Goal: Find specific page/section: Find specific page/section

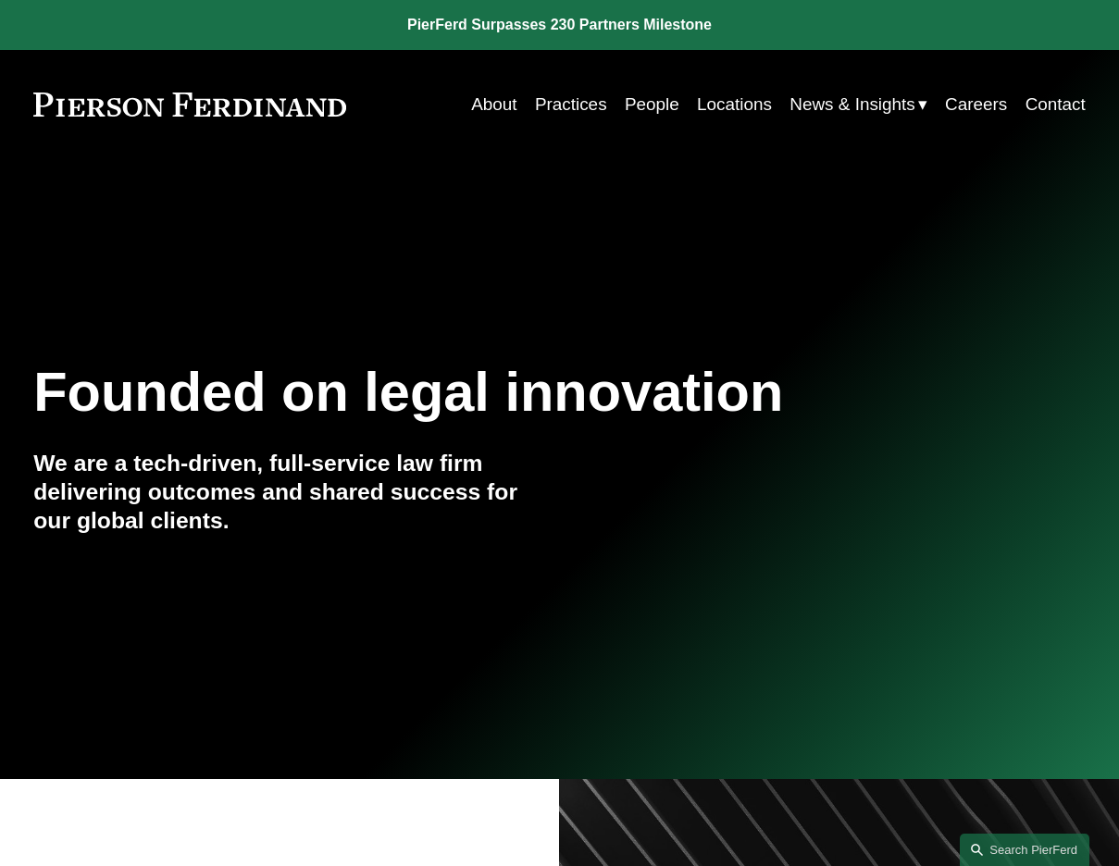
click at [573, 111] on link "Practices" at bounding box center [571, 104] width 72 height 35
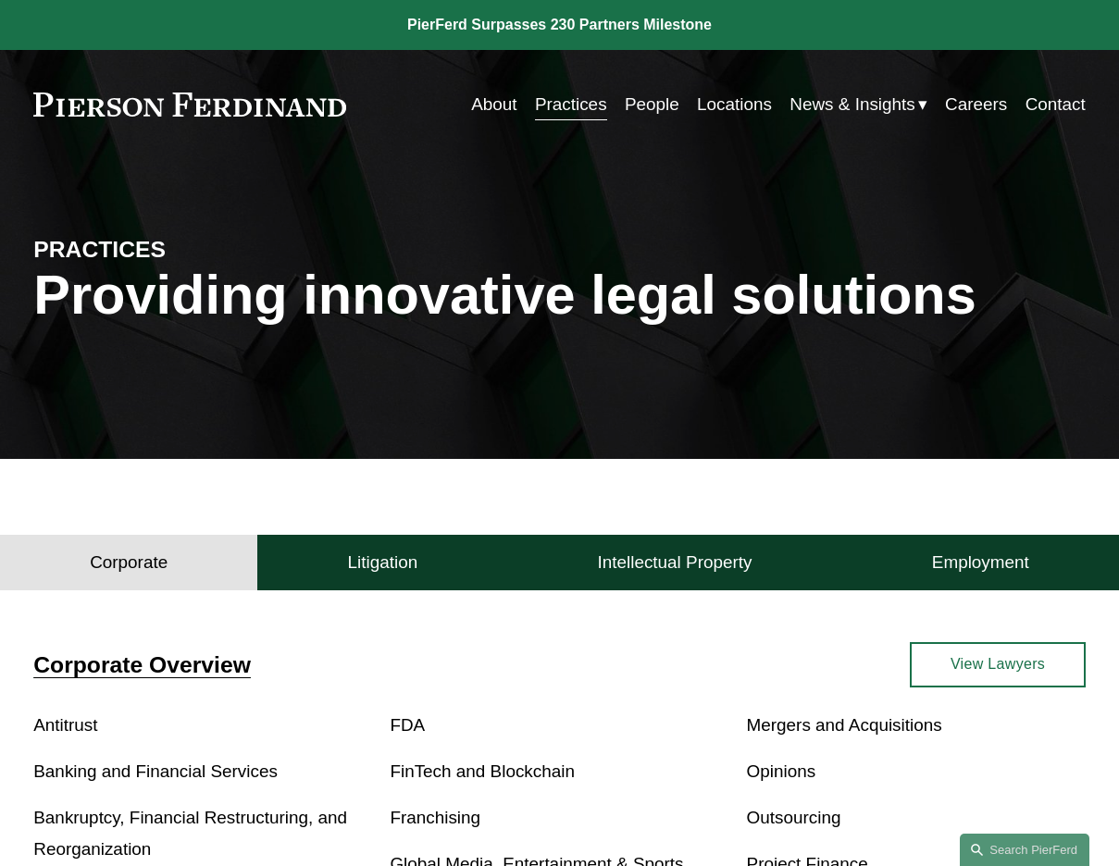
click at [642, 100] on link "People" at bounding box center [652, 104] width 55 height 35
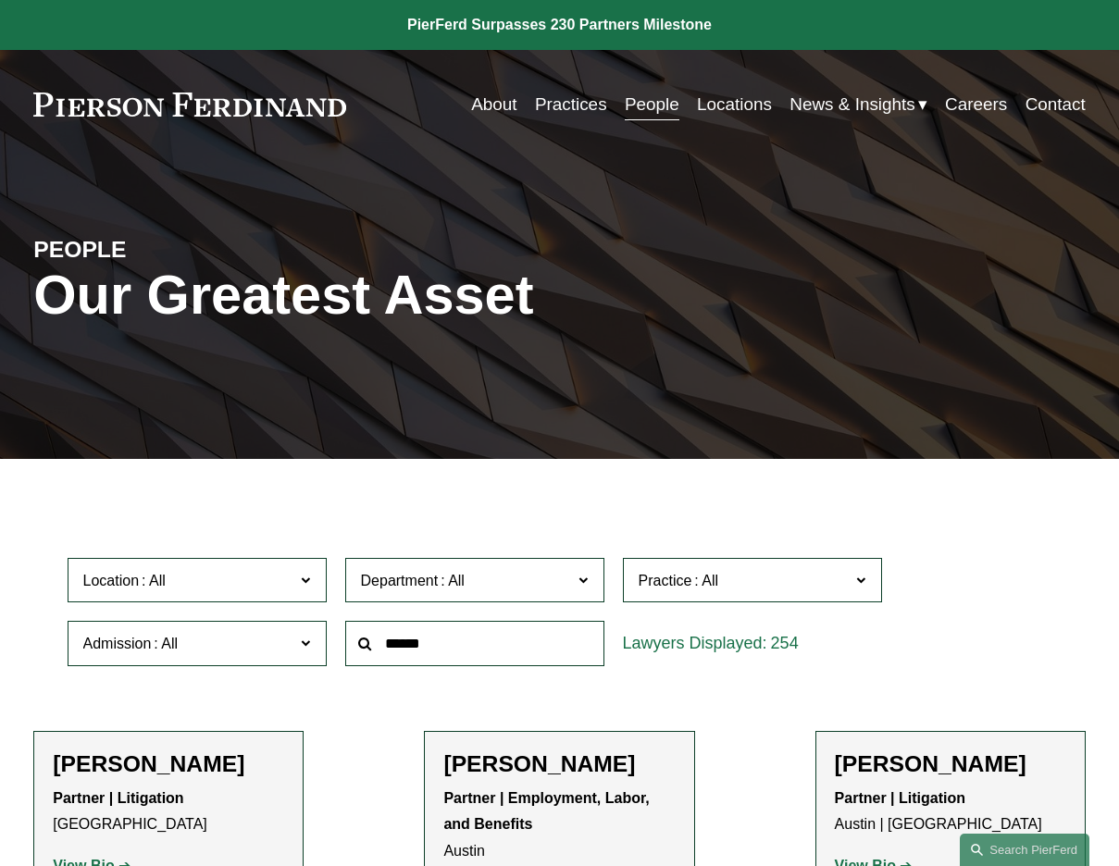
scroll to position [278, 0]
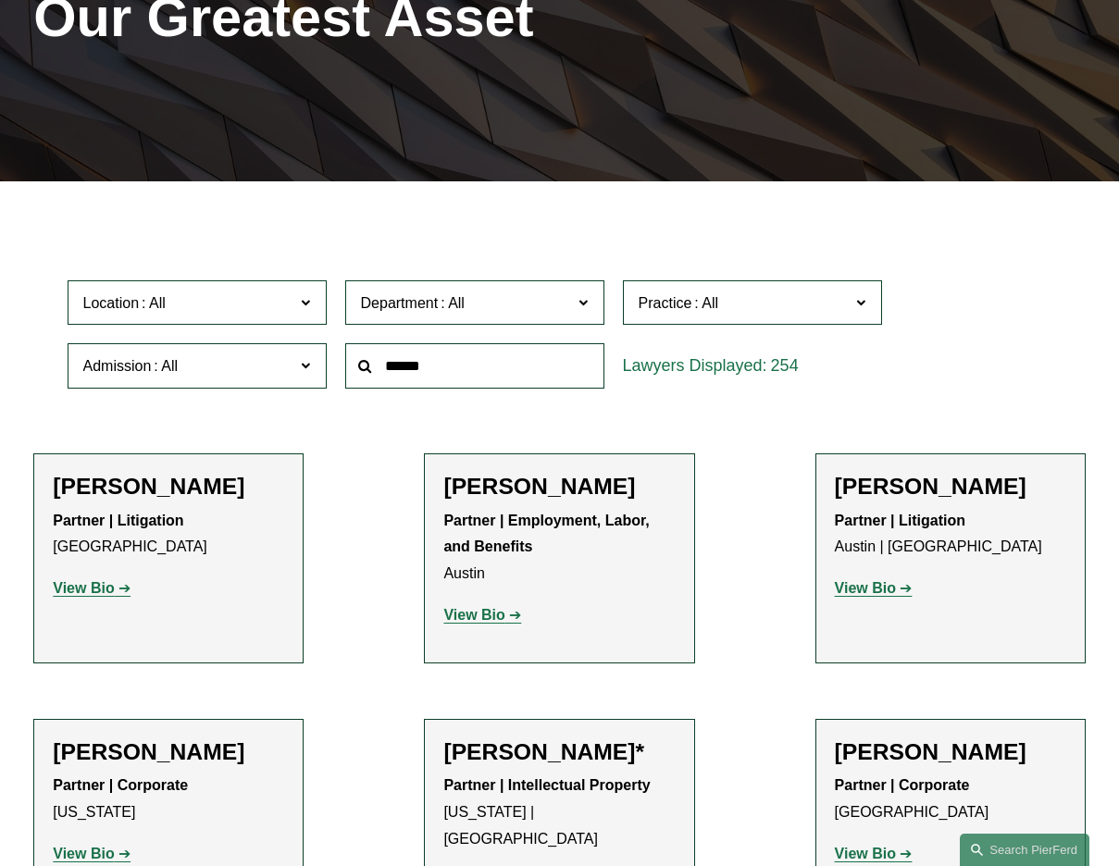
click at [749, 311] on span "Practice" at bounding box center [744, 303] width 212 height 25
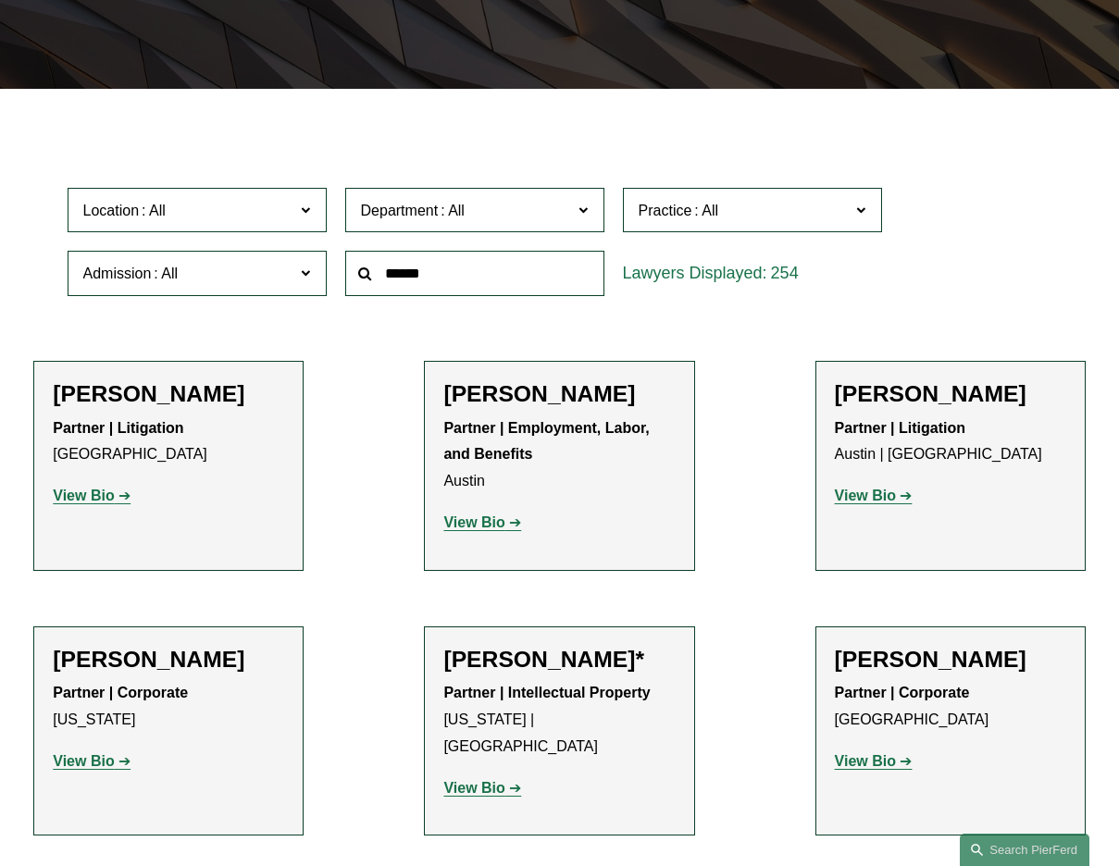
scroll to position [185, 0]
